Goal: Book appointment/travel/reservation

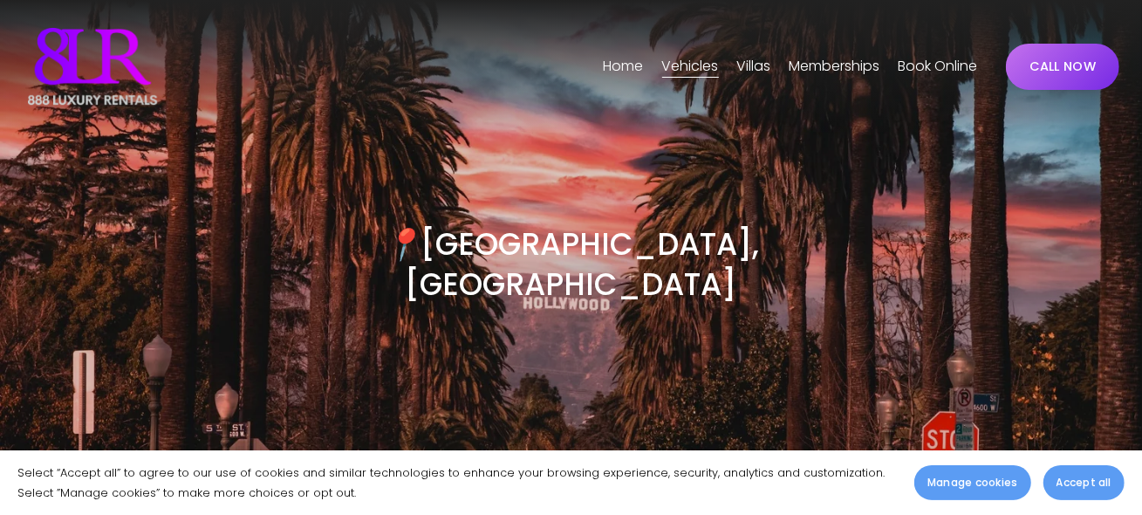
click at [673, 72] on span "Vehicles" at bounding box center [690, 66] width 57 height 25
click at [0, 0] on span "[GEOGRAPHIC_DATA]" at bounding box center [0, 0] width 0 height 0
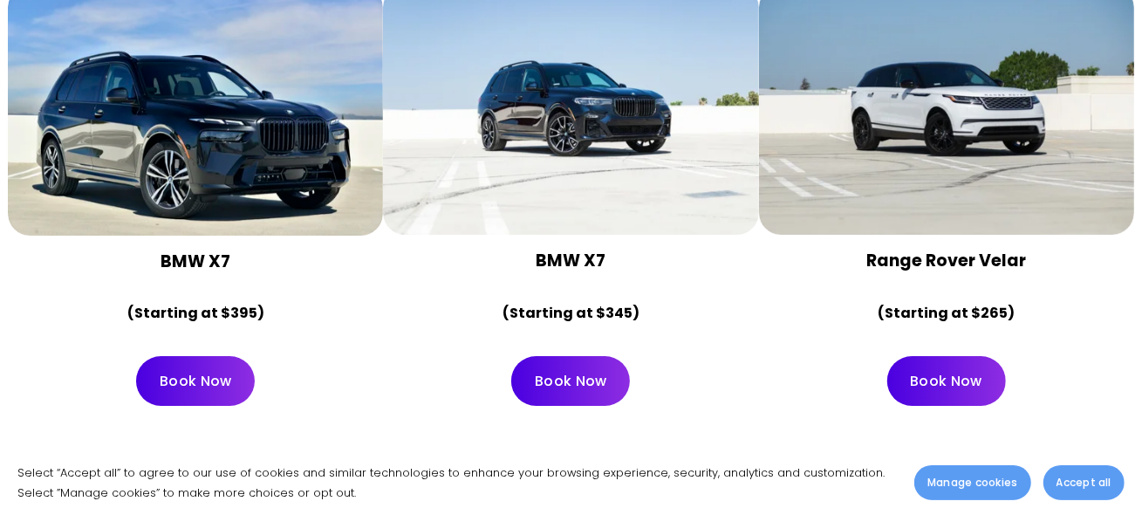
scroll to position [7938, 0]
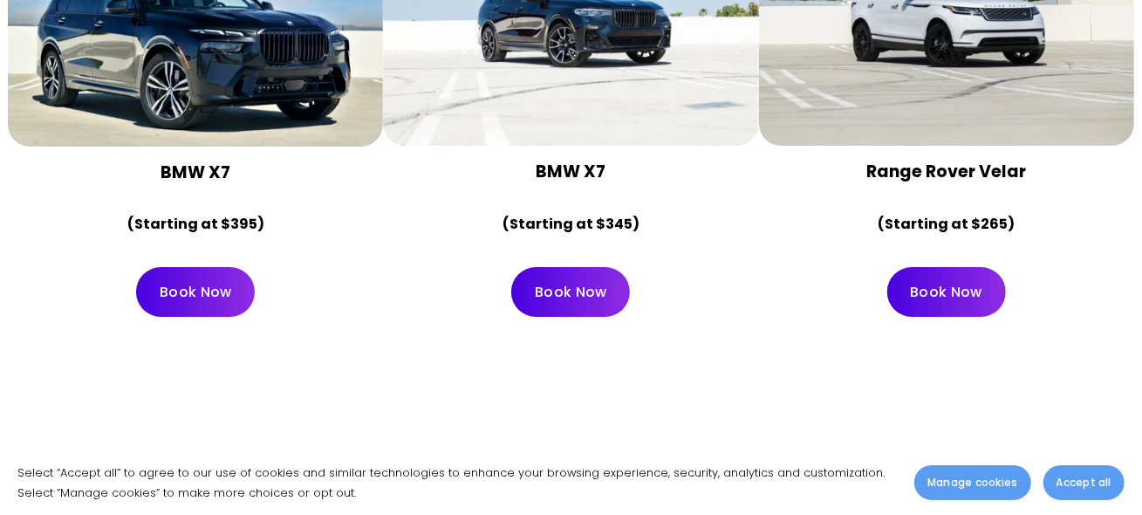
click at [940, 267] on link "Book Now" at bounding box center [946, 292] width 119 height 50
